Goal: Task Accomplishment & Management: Manage account settings

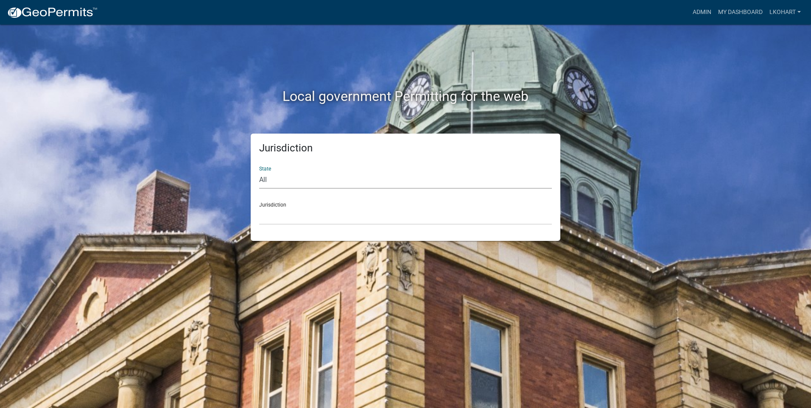
click at [286, 182] on select "All [US_STATE] [US_STATE] [US_STATE] [US_STATE] [US_STATE] [US_STATE] [US_STATE…" at bounding box center [405, 179] width 293 height 17
select select "[US_STATE]"
click at [259, 171] on select "All [US_STATE] [US_STATE] [US_STATE] [US_STATE] [US_STATE] [US_STATE] [US_STATE…" at bounding box center [405, 179] width 293 height 17
click at [298, 213] on select "[GEOGRAPHIC_DATA], [US_STATE] [GEOGRAPHIC_DATA], [US_STATE] [GEOGRAPHIC_DATA], …" at bounding box center [405, 215] width 293 height 17
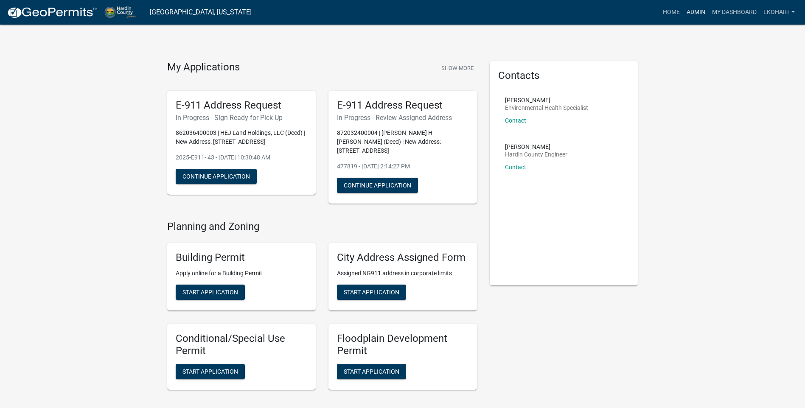
click at [694, 11] on link "Admin" at bounding box center [695, 12] width 25 height 16
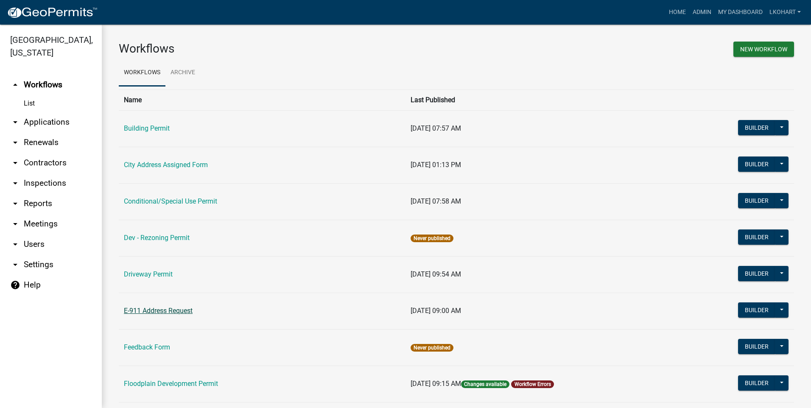
click at [155, 311] on link "E-911 Address Request" at bounding box center [158, 311] width 69 height 8
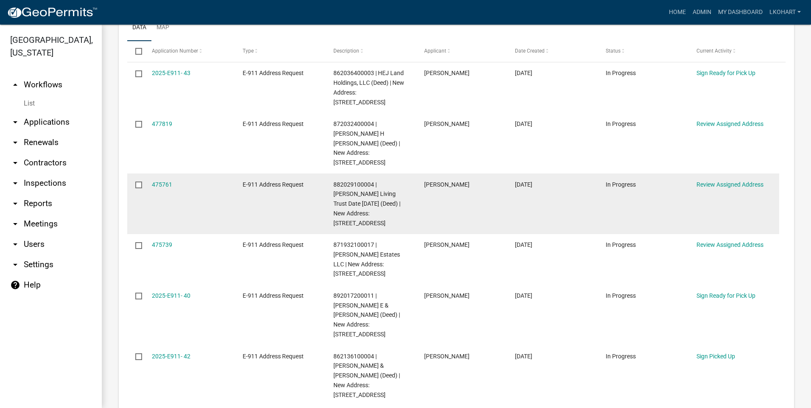
scroll to position [467, 0]
